Goal: Task Accomplishment & Management: Manage account settings

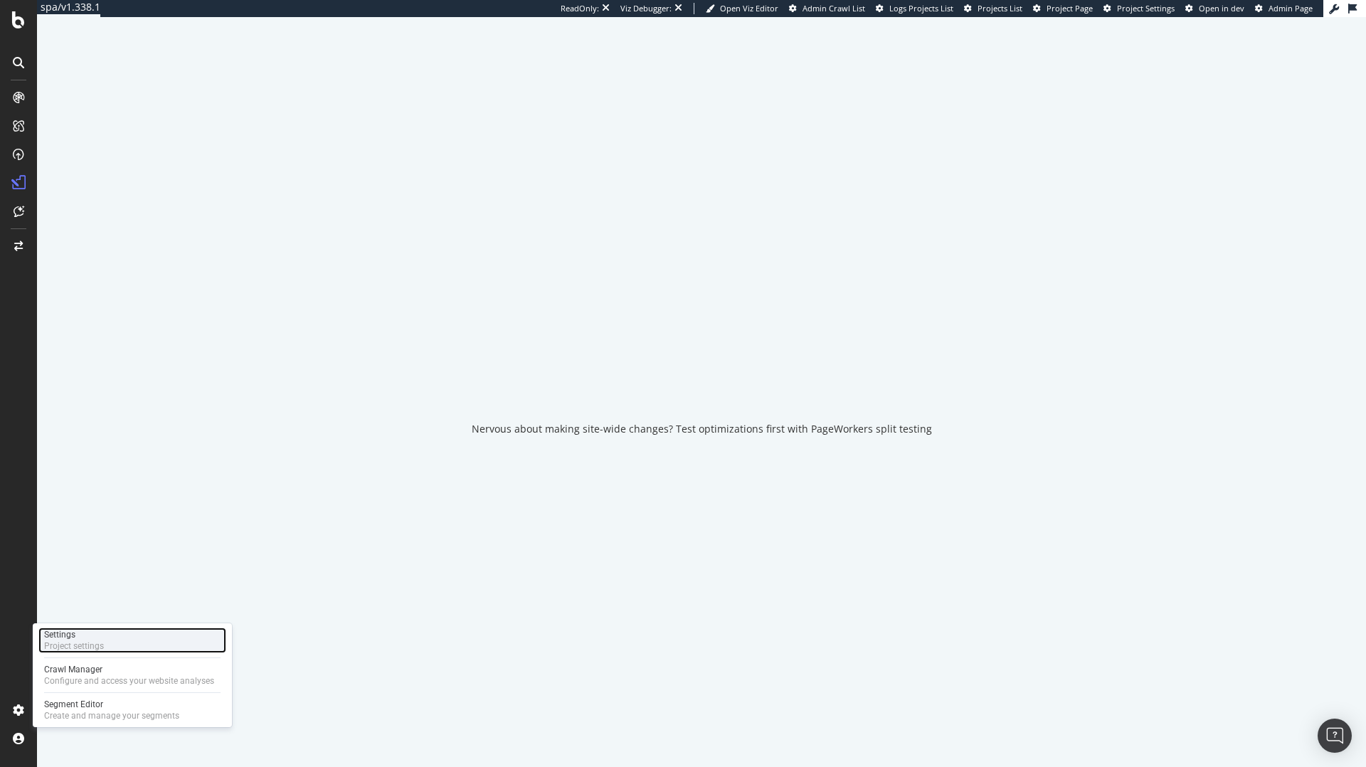
click at [70, 633] on div "Settings" at bounding box center [74, 634] width 60 height 11
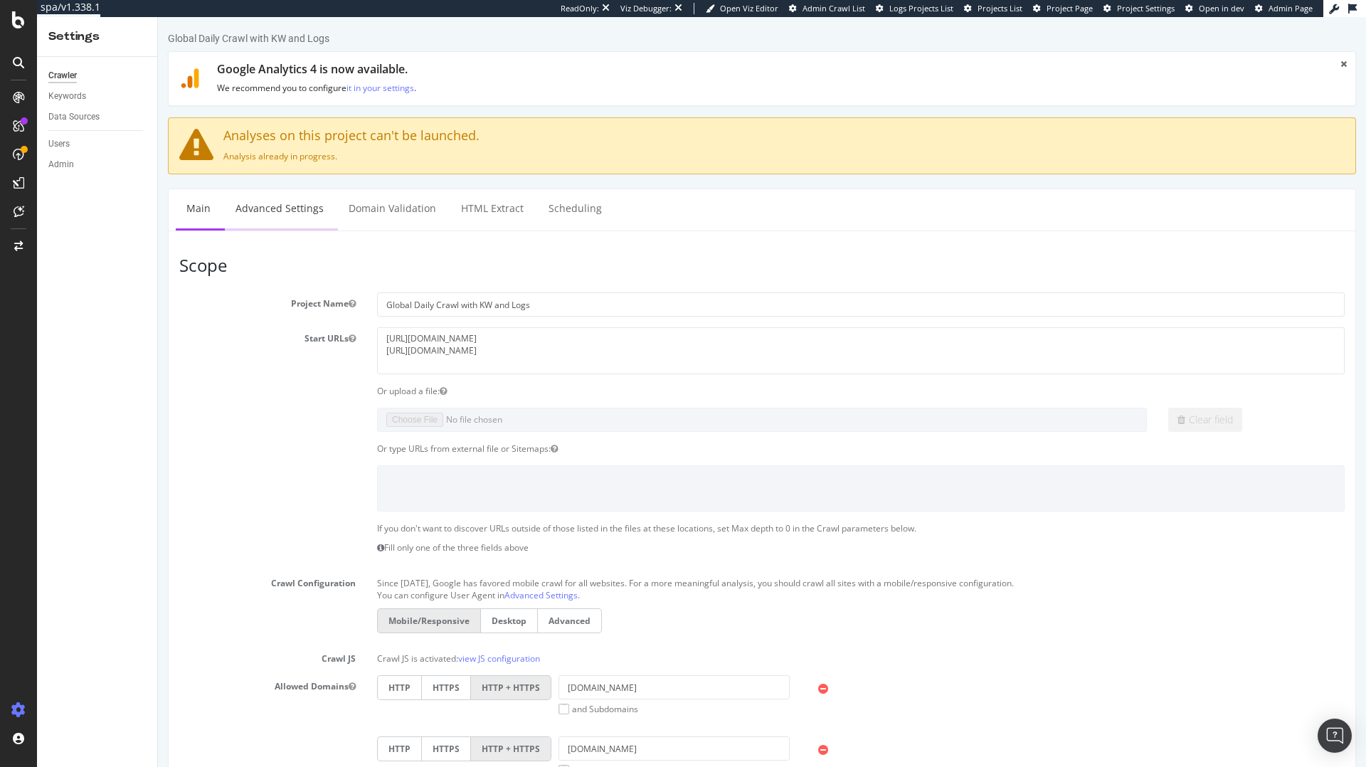
click at [297, 220] on link "Advanced Settings" at bounding box center [280, 208] width 110 height 39
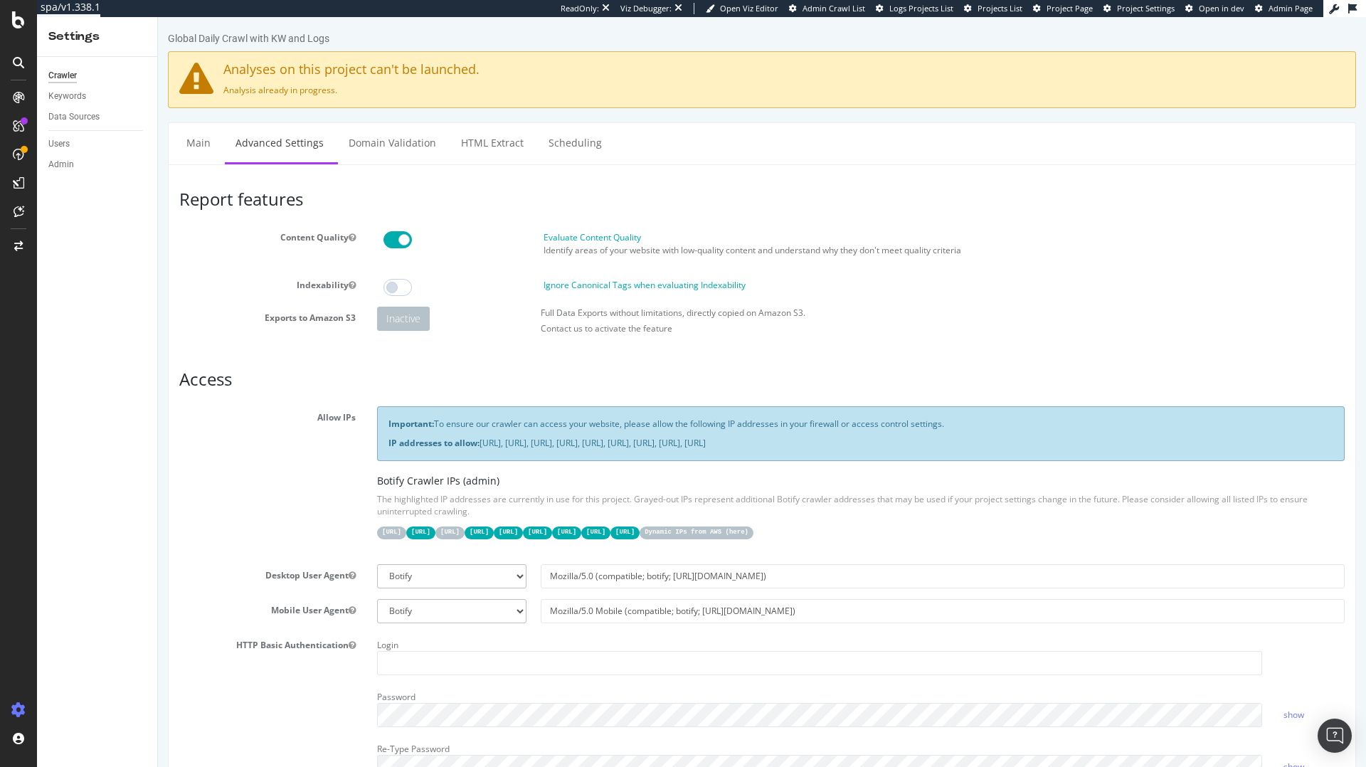
click at [154, 154] on div "Admin" at bounding box center [102, 164] width 109 height 21
click at [187, 147] on link "Main" at bounding box center [199, 142] width 46 height 39
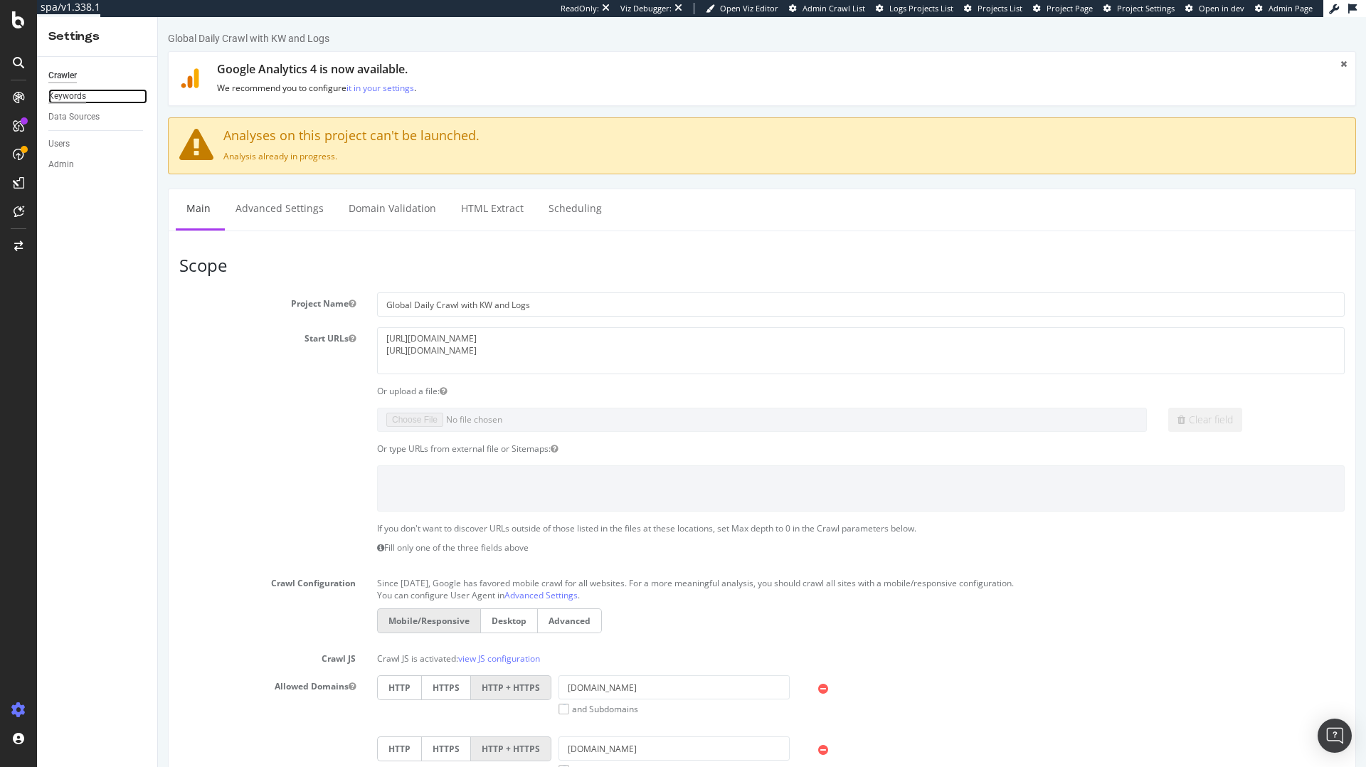
click at [76, 93] on div "Keywords" at bounding box center [67, 96] width 38 height 15
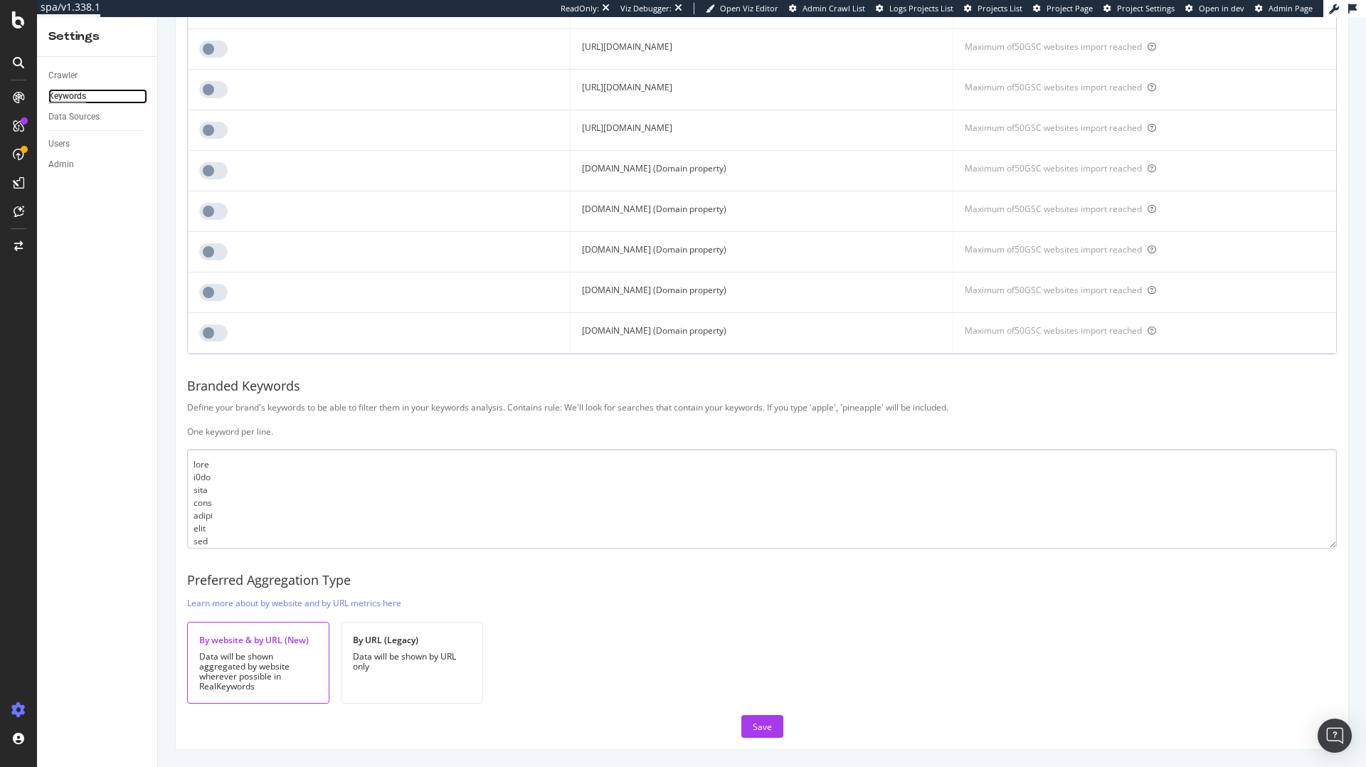
scroll to position [56, 0]
click at [272, 501] on textarea at bounding box center [762, 499] width 1150 height 100
